Goal: Information Seeking & Learning: Check status

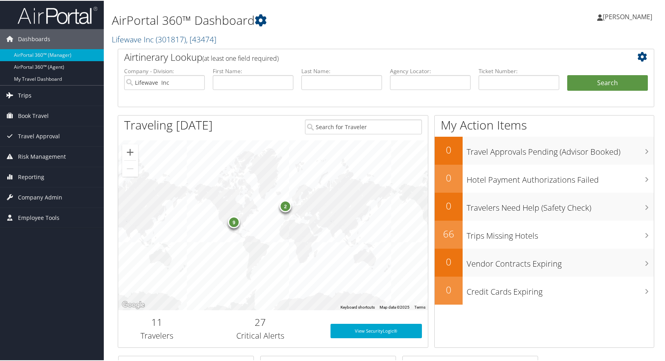
click at [24, 93] on span "Trips" at bounding box center [25, 95] width 14 height 20
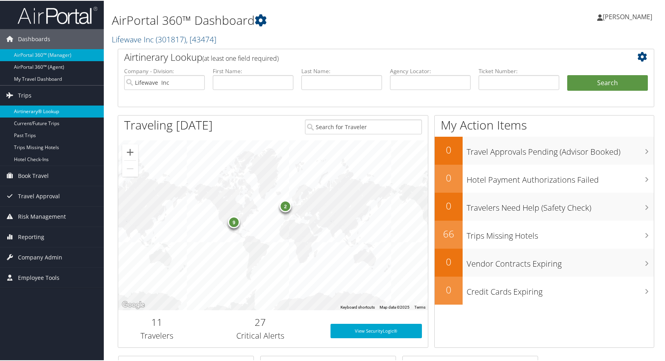
click at [31, 108] on link "Airtinerary® Lookup" at bounding box center [52, 111] width 104 height 12
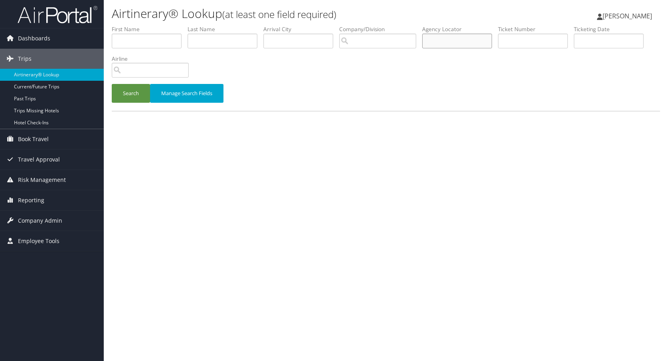
click at [448, 38] on input "text" at bounding box center [457, 41] width 70 height 15
type input "dc4j64"
click at [133, 89] on button "Search" at bounding box center [131, 93] width 38 height 19
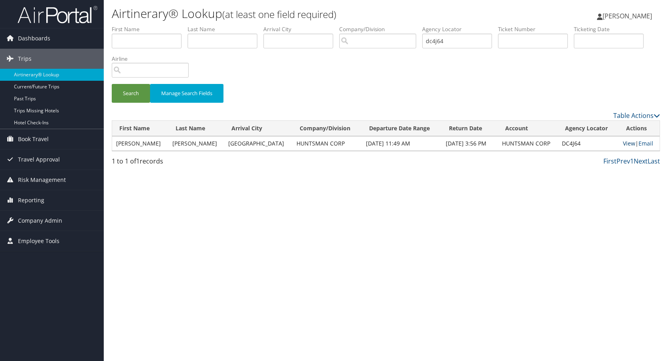
click at [628, 145] on link "View" at bounding box center [629, 143] width 12 height 8
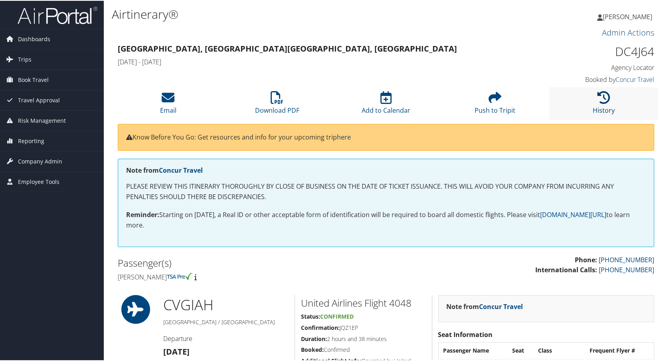
click at [602, 95] on icon at bounding box center [604, 96] width 13 height 13
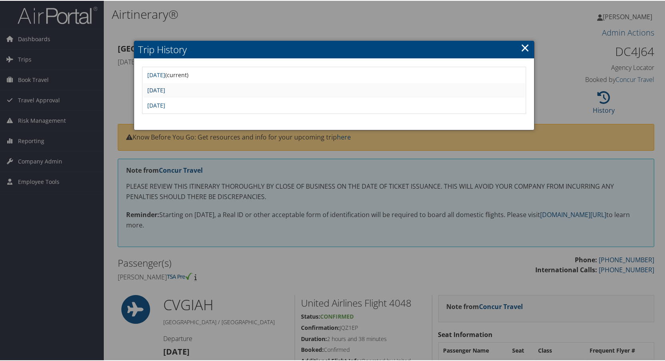
click at [165, 91] on link "Mon Sep 8 09:50:29 MDT 2025" at bounding box center [156, 89] width 18 height 8
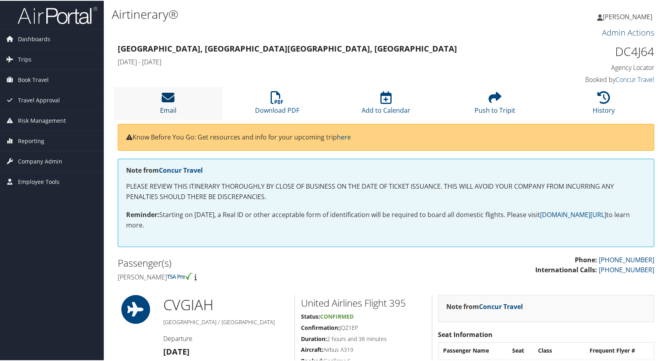
click at [172, 101] on icon at bounding box center [168, 96] width 13 height 13
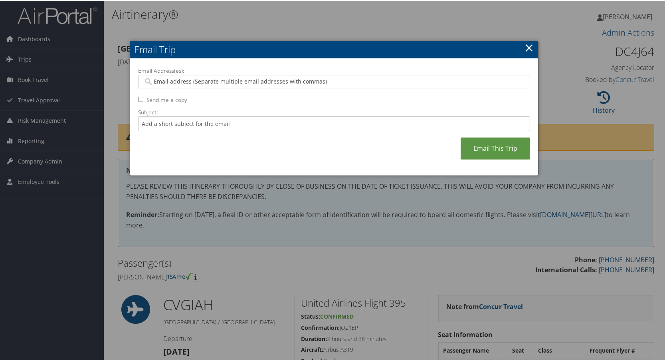
click at [170, 82] on input "Email Address(es):" at bounding box center [333, 81] width 381 height 8
type input "carl"
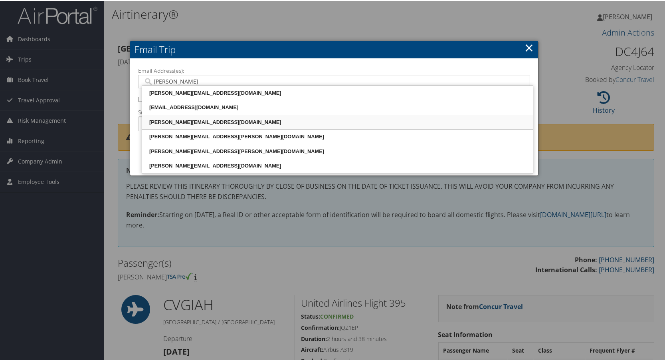
click at [204, 121] on div "carl_gillman@huntsman.com" at bounding box center [337, 121] width 389 height 8
type input "carl_gillman@huntsman.com"
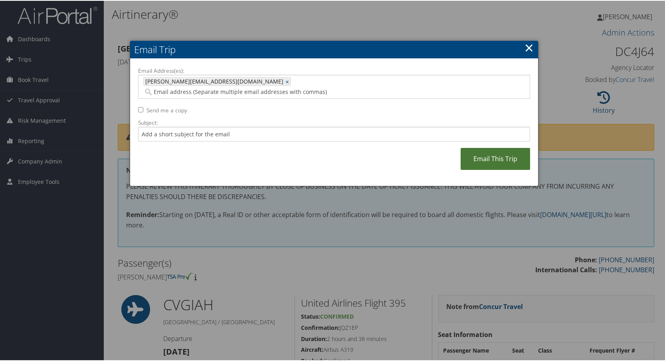
click at [483, 149] on link "Email This Trip" at bounding box center [495, 158] width 69 height 22
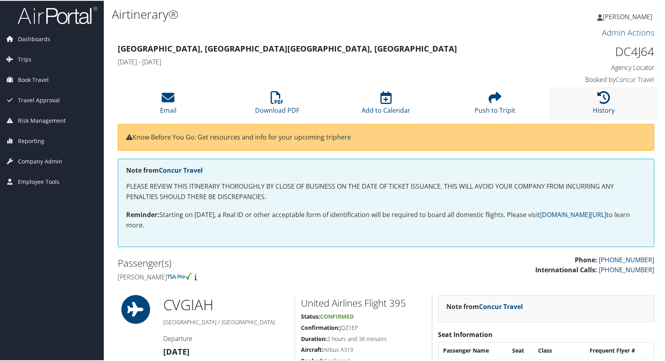
click at [605, 94] on icon at bounding box center [604, 96] width 13 height 13
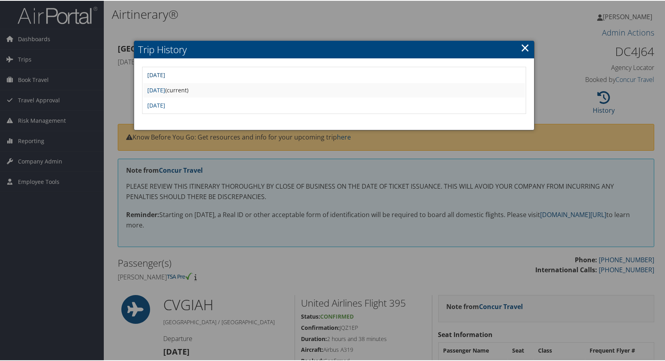
click at [165, 75] on link "Thu Sep 25 08:44:27 MDT 2025" at bounding box center [156, 74] width 18 height 8
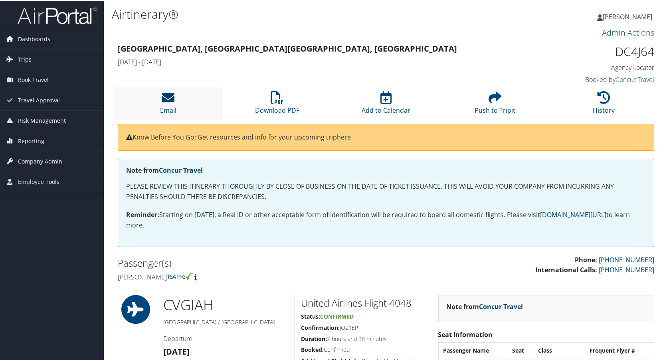
click at [167, 99] on icon at bounding box center [168, 96] width 13 height 13
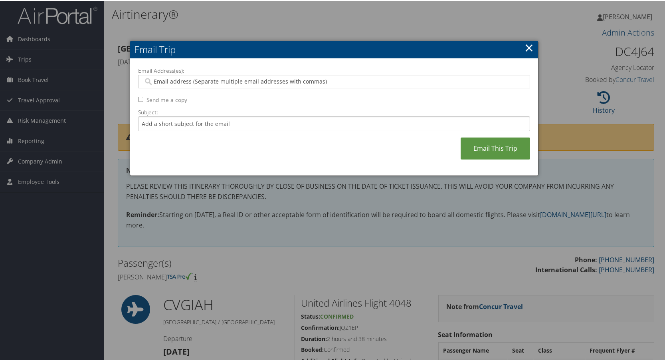
click at [175, 80] on input "Email Address(es):" at bounding box center [333, 81] width 381 height 8
type input "carl"
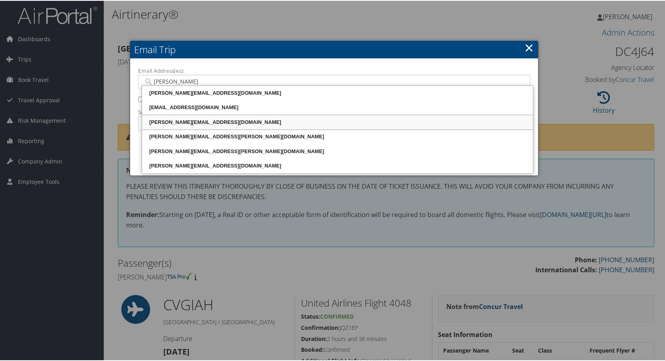
click at [180, 120] on div "carl_gillman@huntsman.com" at bounding box center [337, 121] width 389 height 8
type input "carl_gillman@huntsman.com"
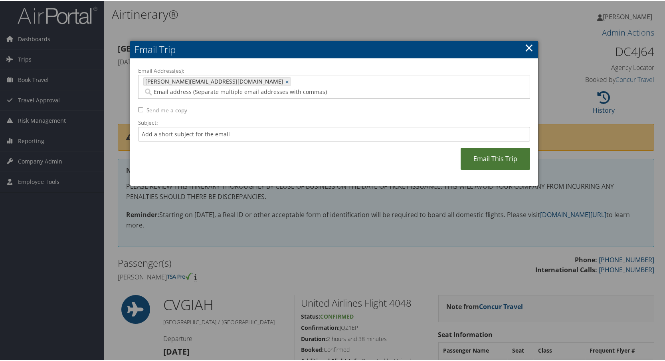
click at [505, 153] on link "Email This Trip" at bounding box center [495, 158] width 69 height 22
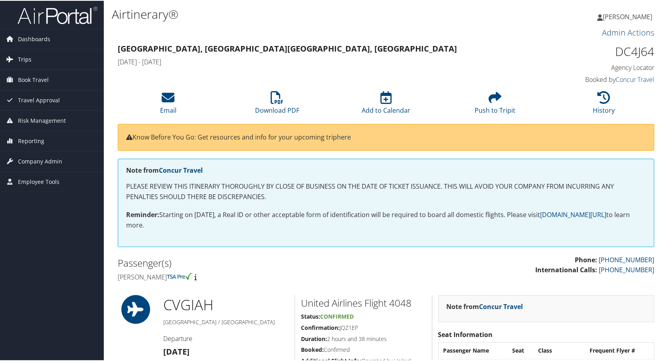
click at [25, 56] on span "Trips" at bounding box center [25, 59] width 14 height 20
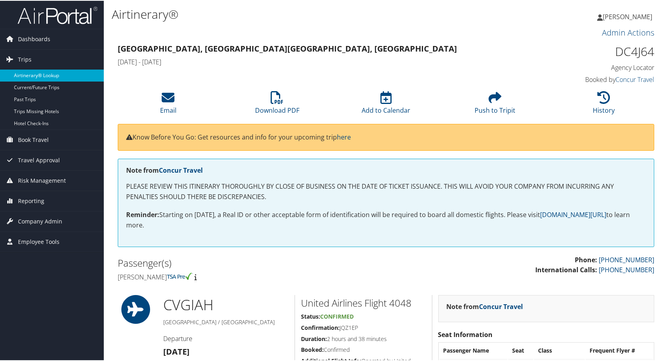
click at [34, 72] on link "Airtinerary® Lookup" at bounding box center [52, 75] width 104 height 12
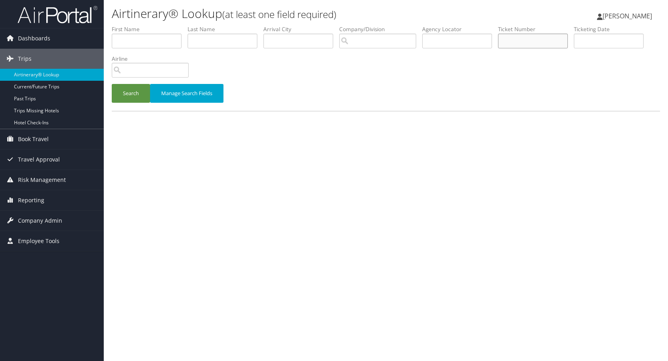
click at [542, 41] on input "text" at bounding box center [533, 41] width 70 height 15
type input "0167310645490"
click at [130, 94] on button "Search" at bounding box center [131, 93] width 38 height 19
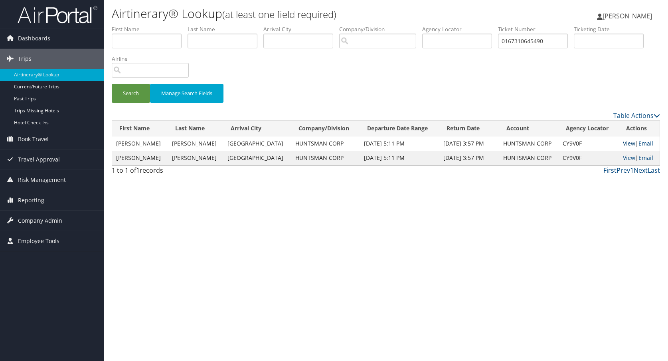
click at [626, 143] on link "View" at bounding box center [629, 143] width 12 height 8
drag, startPoint x: 507, startPoint y: 41, endPoint x: 557, endPoint y: 42, distance: 49.9
click at [557, 42] on input "0167310645490" at bounding box center [533, 41] width 70 height 15
type input "0067311302127"
click at [137, 94] on button "Search" at bounding box center [131, 93] width 38 height 19
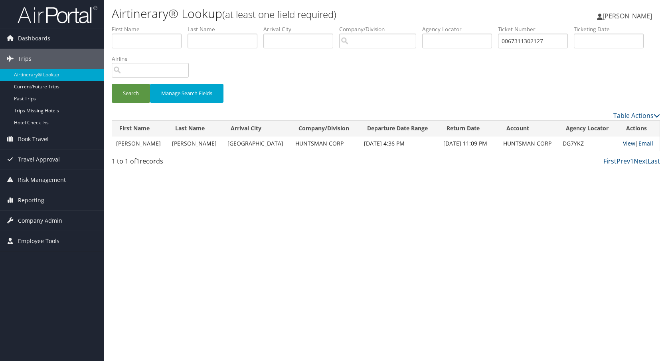
click at [625, 145] on link "View" at bounding box center [629, 143] width 12 height 8
drag, startPoint x: 507, startPoint y: 41, endPoint x: 571, endPoint y: 44, distance: 64.8
click at [568, 44] on input "0067311302127" at bounding box center [533, 41] width 70 height 15
click at [456, 42] on input "text" at bounding box center [457, 41] width 70 height 15
type input "cy9v0f"
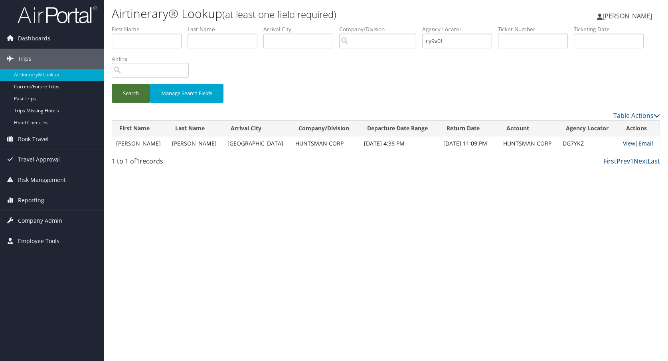
click at [129, 90] on button "Search" at bounding box center [131, 93] width 38 height 19
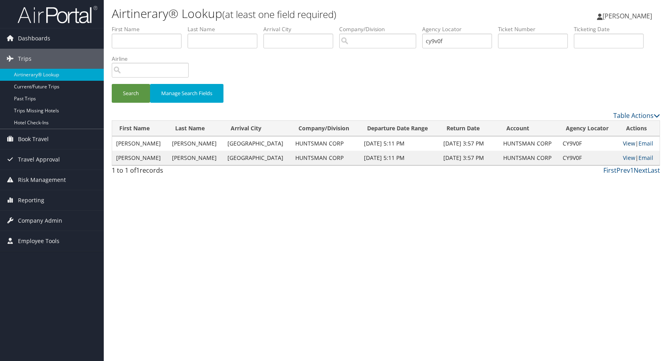
click at [629, 143] on link "View" at bounding box center [629, 143] width 12 height 8
click at [627, 143] on link "View" at bounding box center [629, 143] width 12 height 8
click at [623, 156] on link "View" at bounding box center [629, 158] width 12 height 8
click at [625, 157] on link "View" at bounding box center [629, 158] width 12 height 8
click at [622, 296] on div "Airtinerary® Lookup (at least one field required) Lisa Bunch Lisa Bunch My Sett…" at bounding box center [386, 180] width 565 height 361
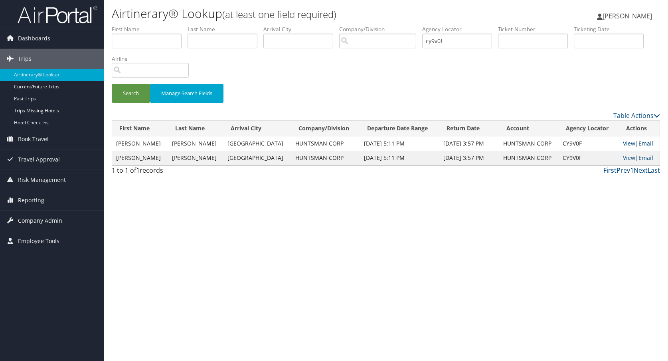
drag, startPoint x: 620, startPoint y: 294, endPoint x: 561, endPoint y: 7, distance: 292.9
click at [620, 291] on div "Airtinerary® Lookup (at least one field required) Lisa Bunch Lisa Bunch My Sett…" at bounding box center [386, 180] width 565 height 361
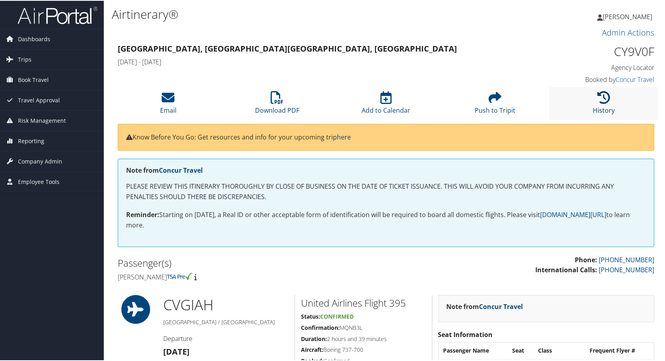
click at [601, 97] on icon at bounding box center [604, 96] width 13 height 13
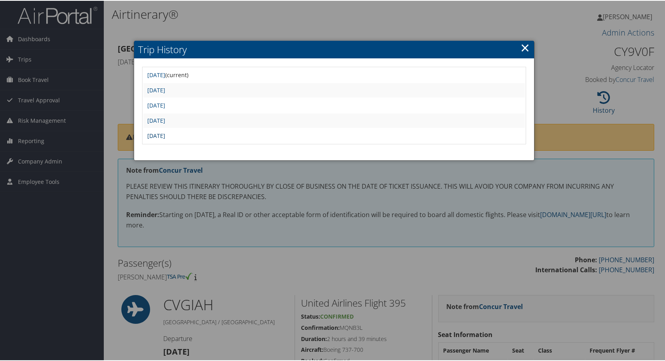
click at [165, 134] on link "[DATE]" at bounding box center [156, 135] width 18 height 8
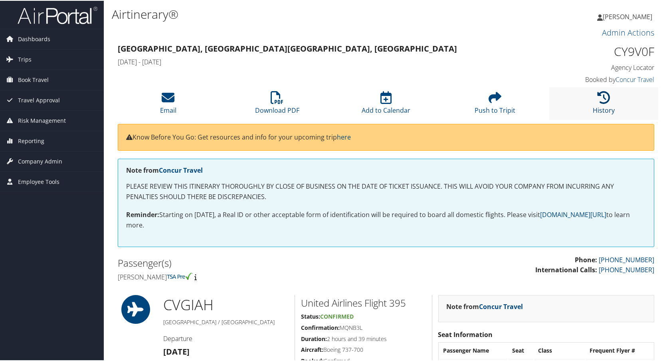
click at [600, 99] on icon at bounding box center [604, 96] width 13 height 13
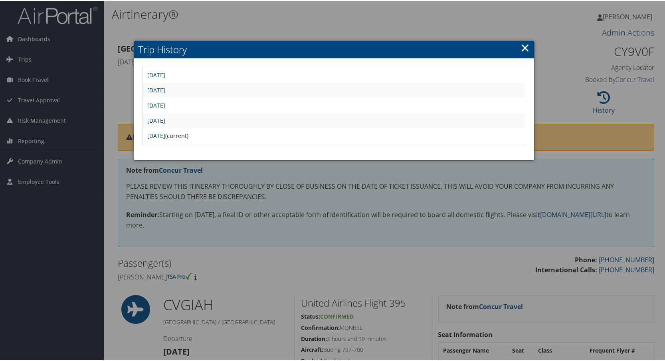
click at [165, 119] on link "[DATE]" at bounding box center [156, 120] width 18 height 8
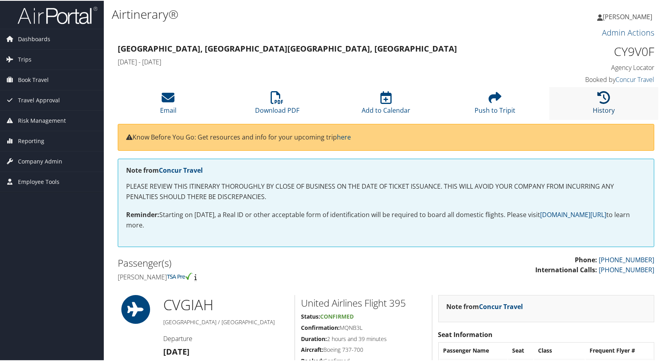
click at [604, 98] on icon at bounding box center [604, 96] width 13 height 13
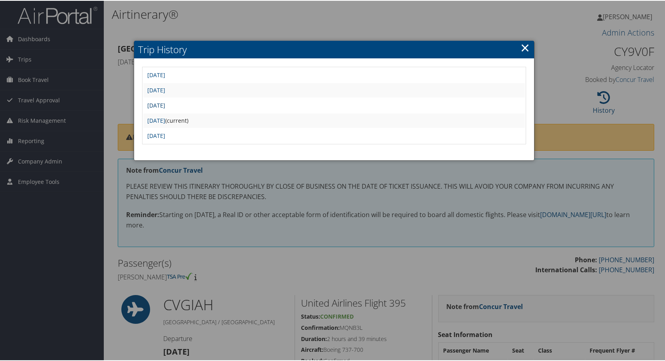
click at [165, 104] on link "[DATE]" at bounding box center [156, 105] width 18 height 8
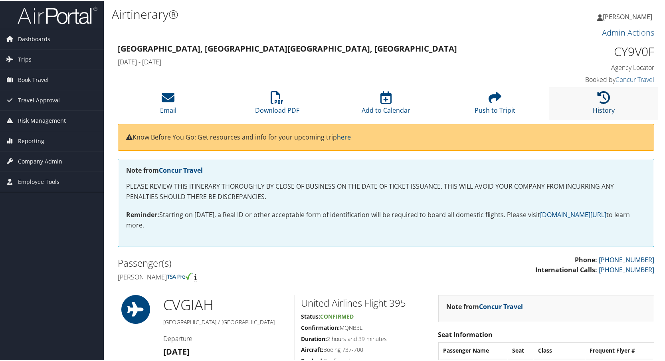
click at [607, 102] on icon at bounding box center [604, 96] width 13 height 13
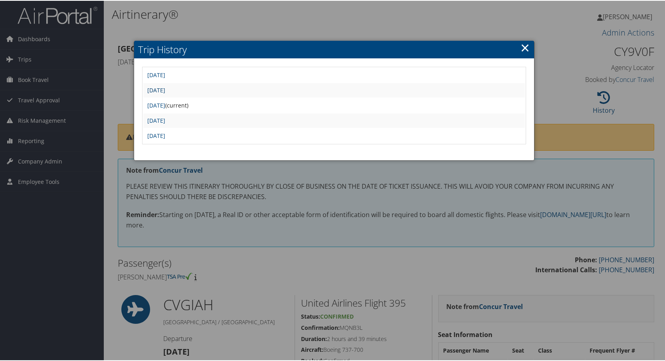
click at [165, 91] on link "[DATE]" at bounding box center [156, 89] width 18 height 8
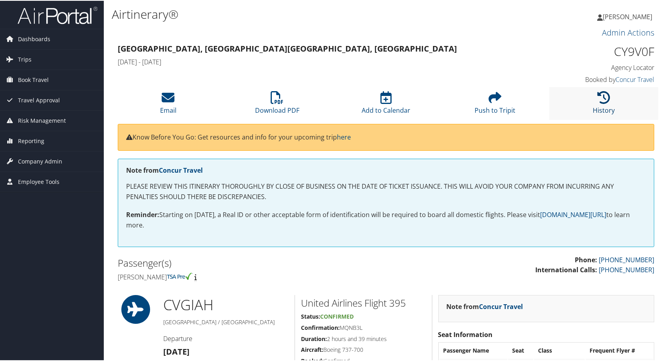
click at [598, 100] on icon at bounding box center [604, 96] width 13 height 13
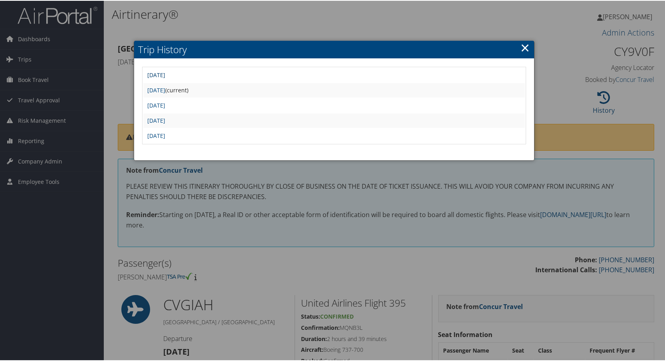
click at [165, 74] on link "[DATE]" at bounding box center [156, 74] width 18 height 8
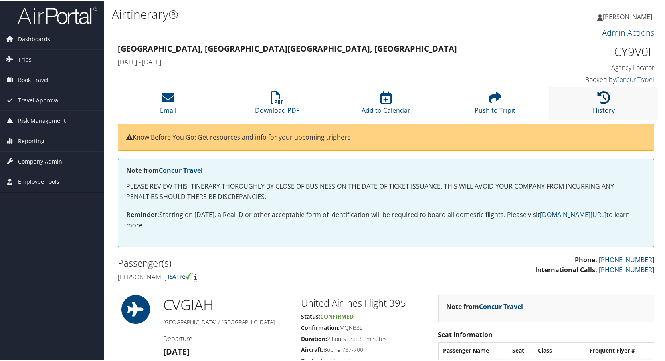
click at [599, 99] on icon at bounding box center [604, 96] width 13 height 13
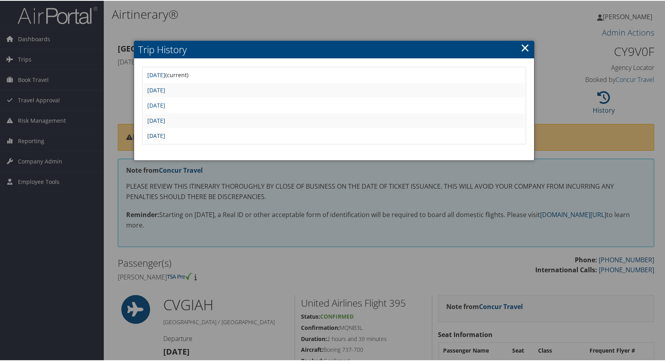
click at [163, 133] on link "[DATE]" at bounding box center [156, 135] width 18 height 8
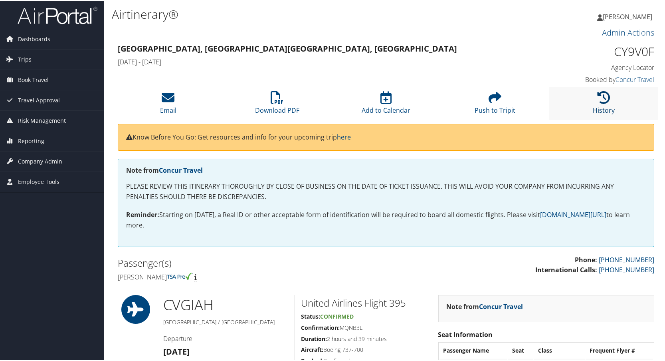
click at [600, 100] on icon at bounding box center [604, 96] width 13 height 13
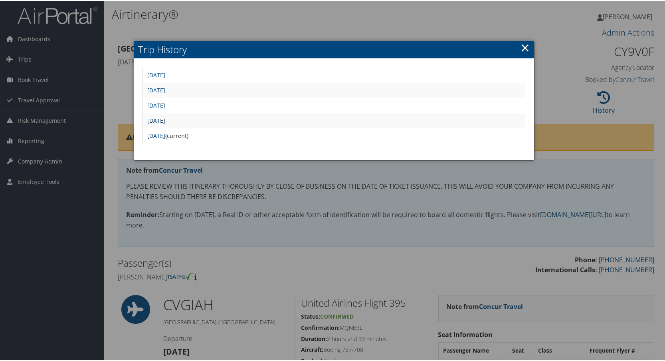
click at [165, 118] on link "[DATE]" at bounding box center [156, 120] width 18 height 8
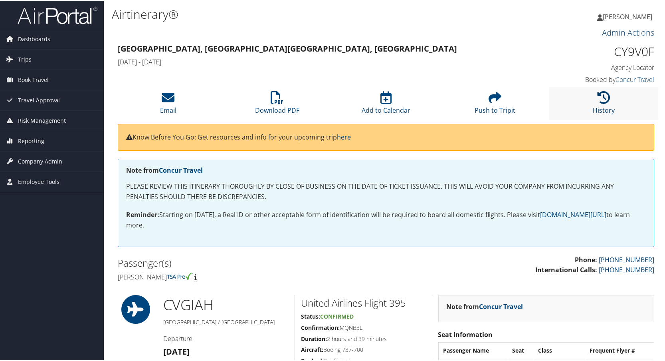
click at [602, 95] on icon at bounding box center [604, 96] width 13 height 13
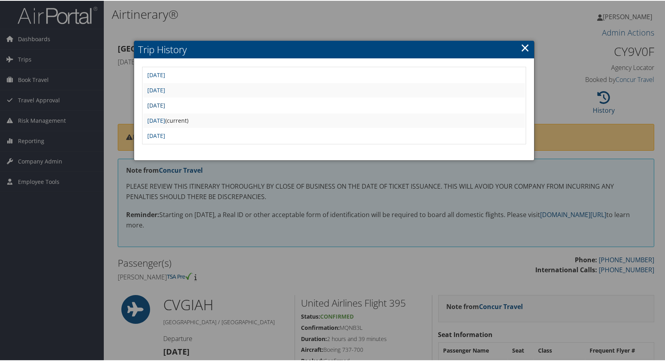
click at [165, 104] on link "[DATE]" at bounding box center [156, 105] width 18 height 8
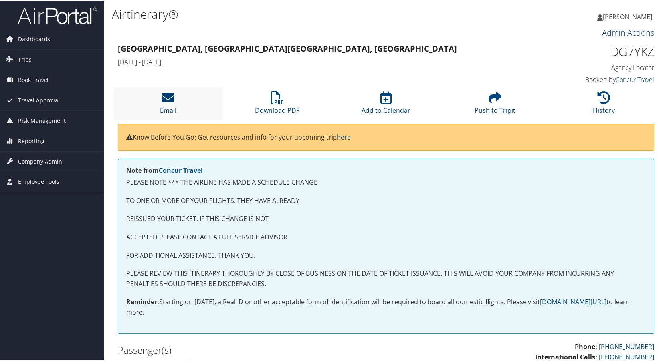
click at [168, 99] on icon at bounding box center [168, 96] width 13 height 13
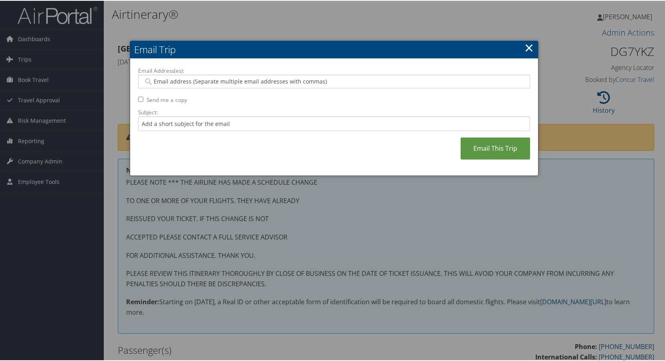
click at [177, 77] on input "Email Address(es):" at bounding box center [333, 81] width 381 height 8
type input "carl"
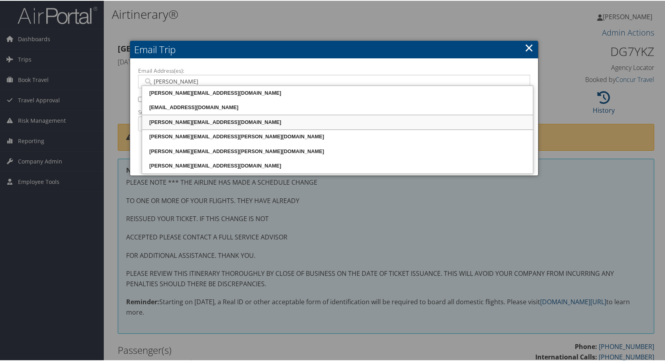
click at [177, 123] on div "carl_gillman@huntsman.com" at bounding box center [337, 121] width 389 height 8
type input "carl_gillman@huntsman.com"
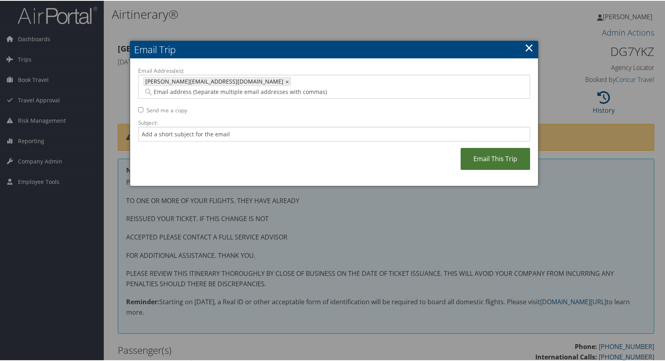
click at [500, 153] on link "Email This Trip" at bounding box center [495, 158] width 69 height 22
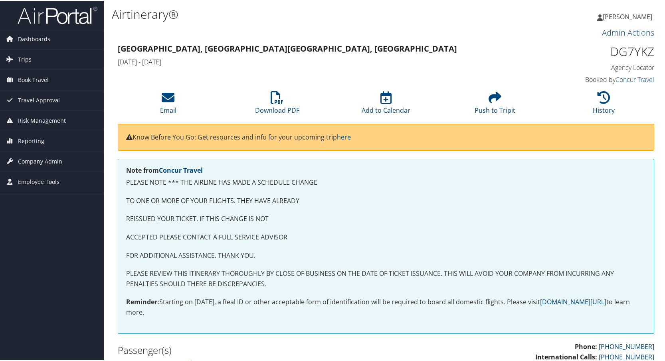
drag, startPoint x: 587, startPoint y: 15, endPoint x: 585, endPoint y: 8, distance: 6.6
click at [587, 13] on div "Lisa Bunch Lisa Bunch My Settings Travel Agency Contacts Log Consulting Time Vi…" at bounding box center [557, 19] width 223 height 31
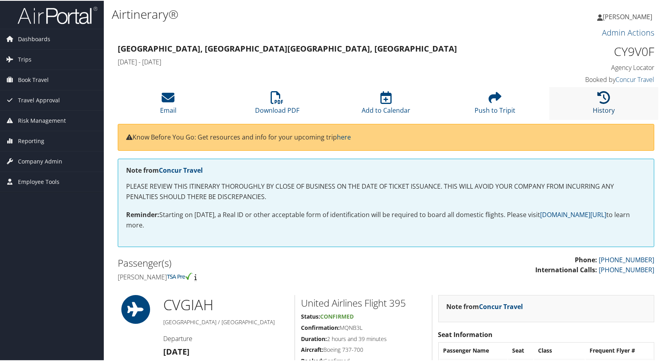
click at [601, 95] on icon at bounding box center [604, 96] width 13 height 13
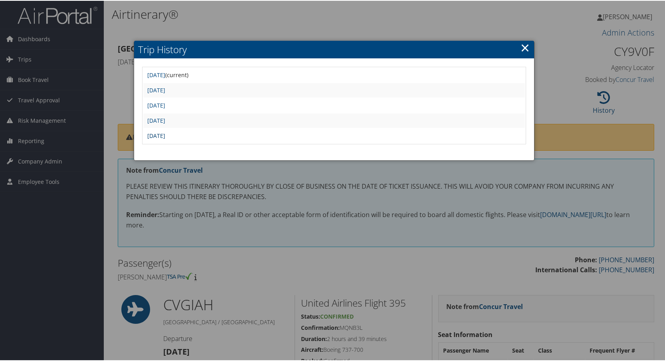
click at [165, 135] on link "[DATE]" at bounding box center [156, 135] width 18 height 8
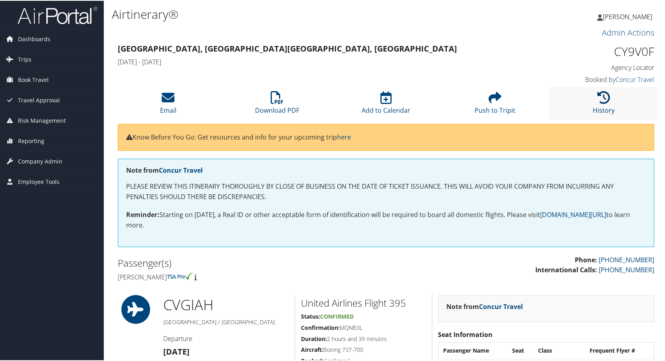
click at [601, 97] on icon at bounding box center [604, 96] width 13 height 13
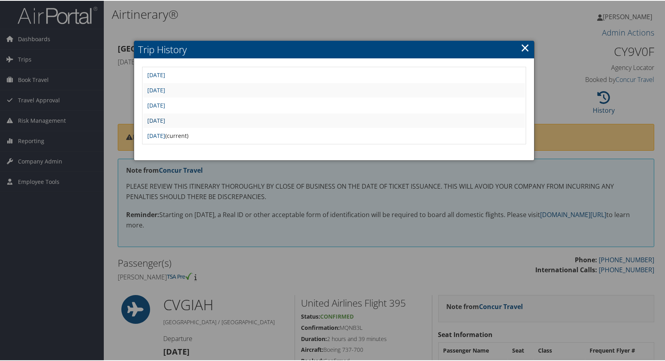
click at [165, 118] on link "[DATE]" at bounding box center [156, 120] width 18 height 8
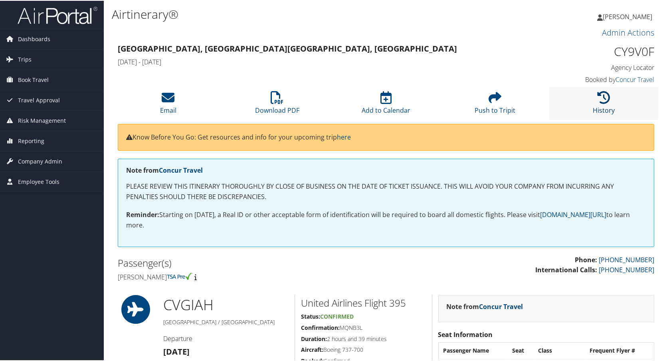
click at [603, 98] on icon at bounding box center [604, 96] width 13 height 13
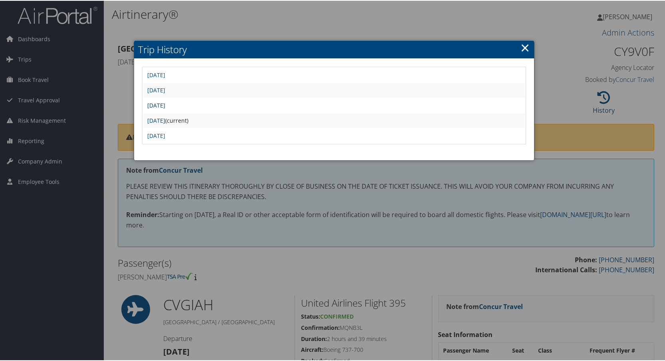
click at [165, 105] on link "[DATE]" at bounding box center [156, 105] width 18 height 8
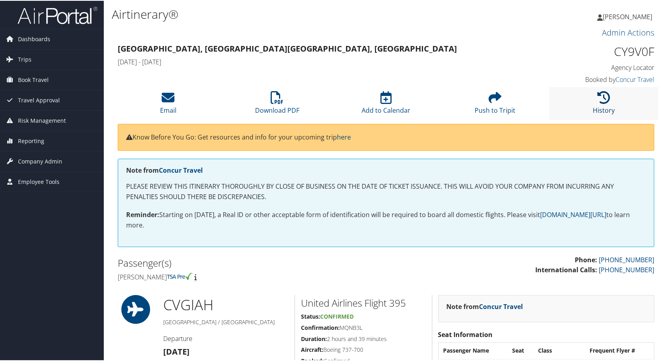
click at [601, 97] on icon at bounding box center [604, 96] width 13 height 13
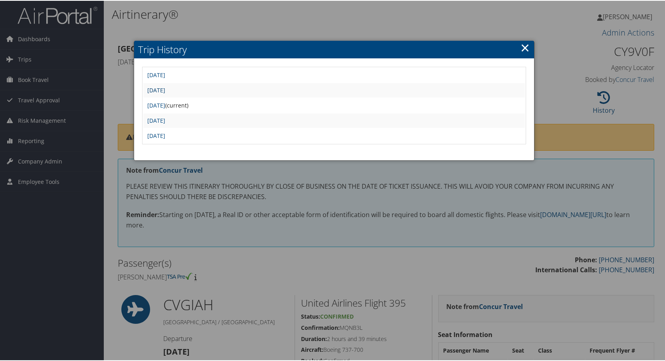
click at [165, 88] on link "[DATE]" at bounding box center [156, 89] width 18 height 8
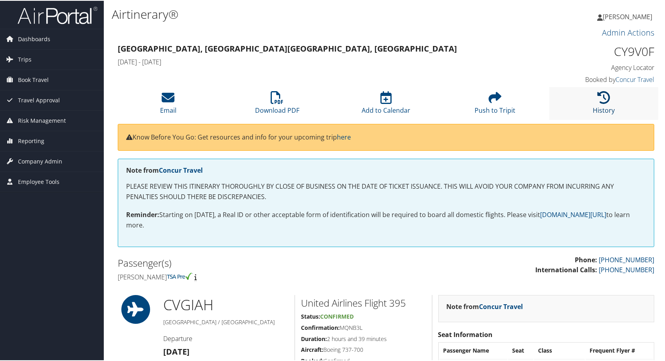
click at [607, 97] on icon at bounding box center [604, 96] width 13 height 13
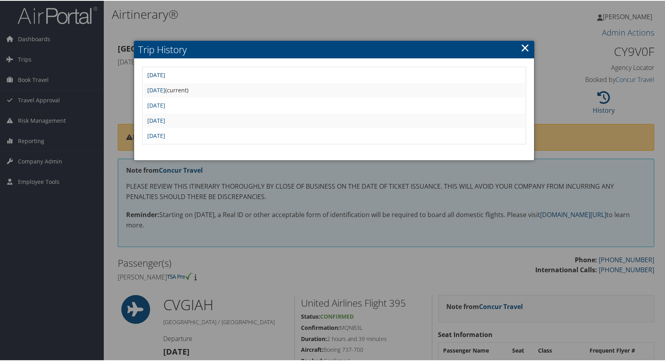
click at [165, 73] on link "[DATE]" at bounding box center [156, 74] width 18 height 8
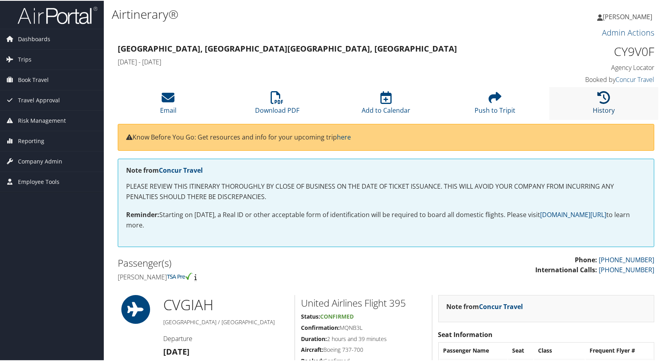
click at [602, 98] on icon at bounding box center [604, 96] width 13 height 13
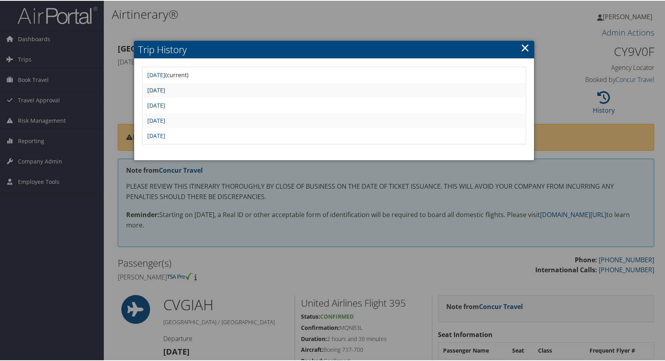
click at [165, 86] on link "[DATE]" at bounding box center [156, 89] width 18 height 8
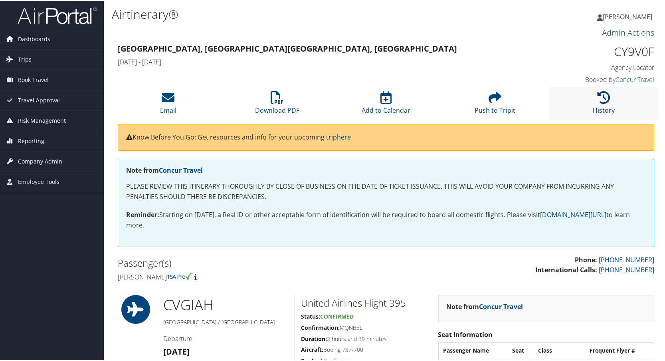
click at [599, 99] on icon at bounding box center [604, 96] width 13 height 13
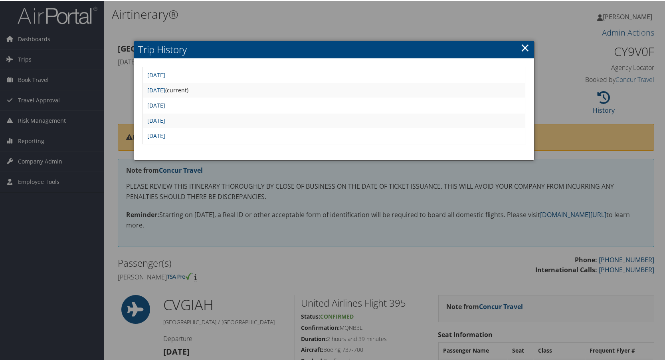
click at [165, 103] on link "Thu Aug 28 13:10:32 MDT 2025" at bounding box center [156, 105] width 18 height 8
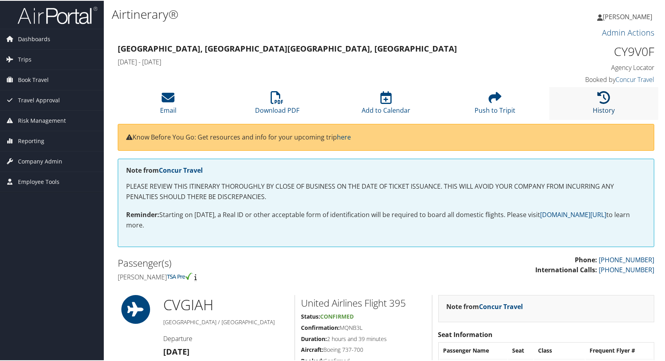
click at [603, 101] on icon at bounding box center [604, 96] width 13 height 13
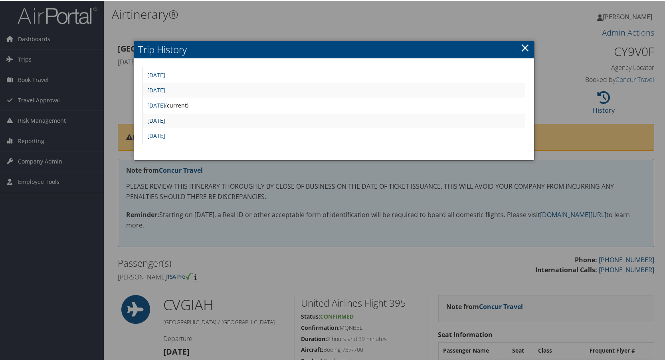
click at [165, 121] on link "Mon Aug 25 22:13:14 MDT 2025" at bounding box center [156, 120] width 18 height 8
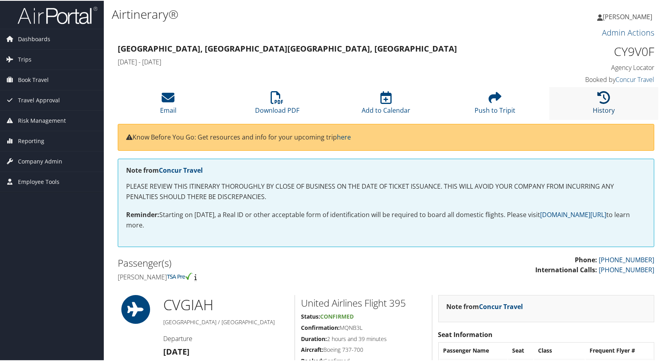
click at [601, 100] on icon at bounding box center [604, 96] width 13 height 13
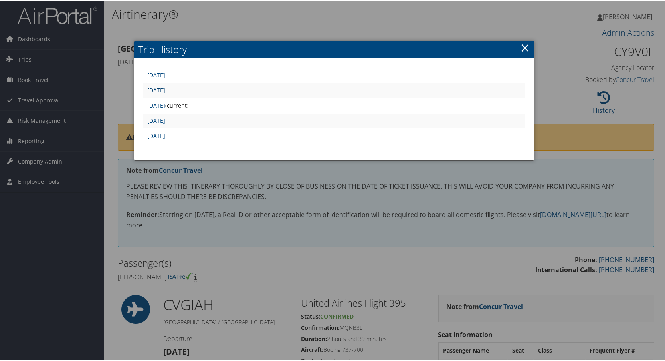
click at [165, 89] on link "[DATE]" at bounding box center [156, 89] width 18 height 8
